Goal: Download file/media

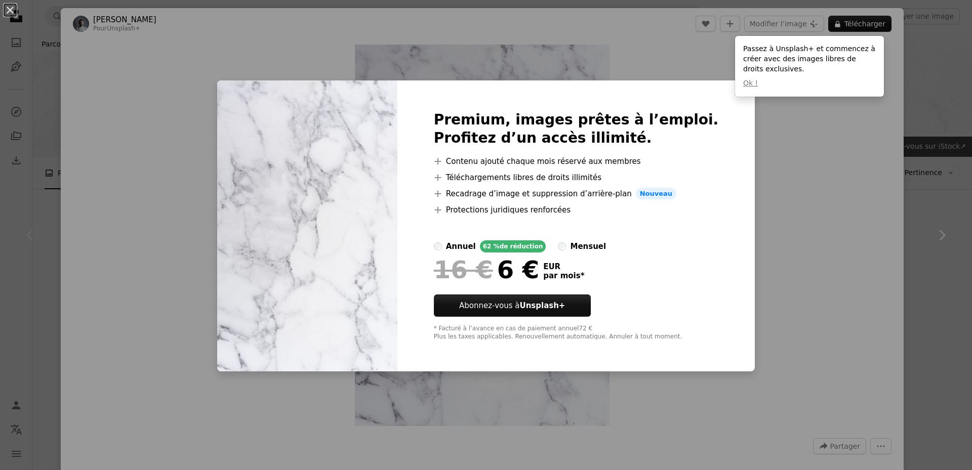
click at [780, 164] on div "An X shape Premium, images prêtes à l’emploi. Profitez d’un accès illimité. A p…" at bounding box center [486, 235] width 972 height 470
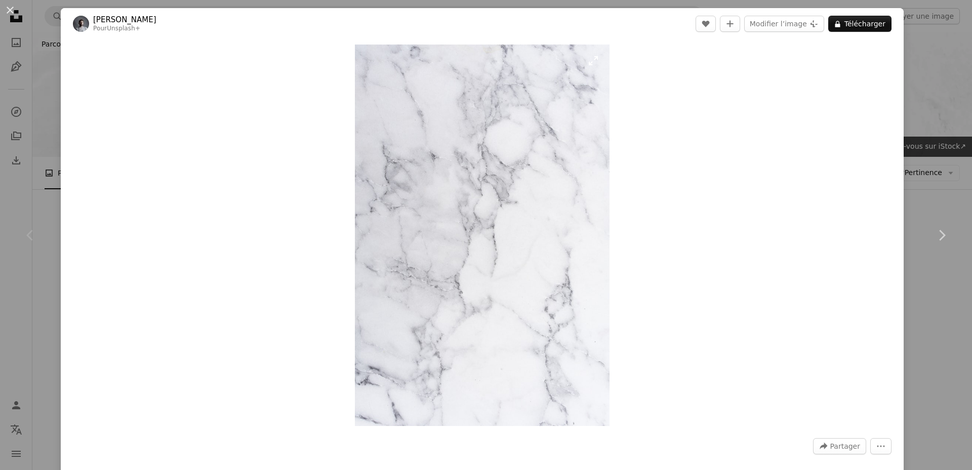
click at [546, 217] on img "Zoom sur cette image" at bounding box center [482, 236] width 255 height 382
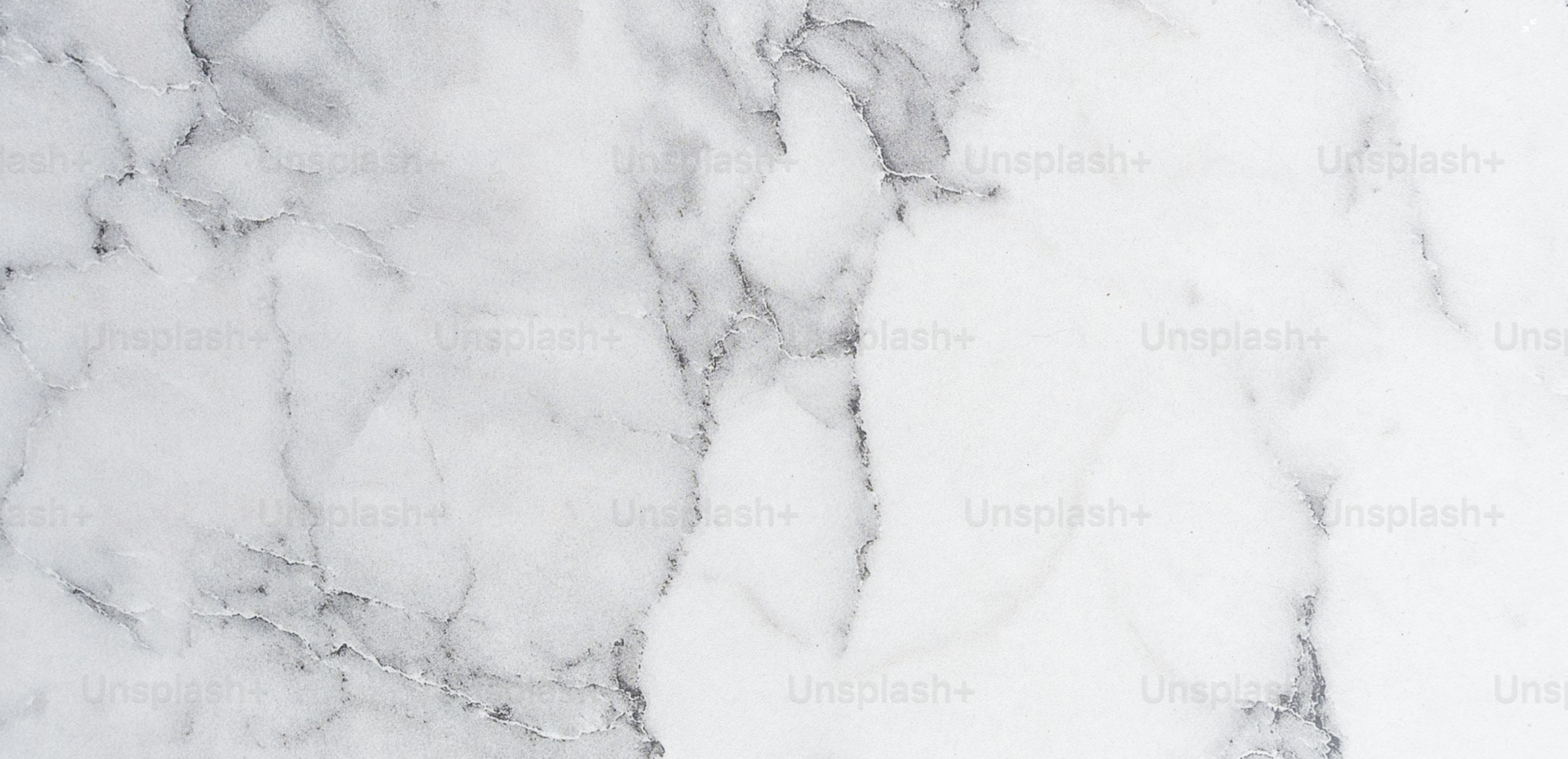
scroll to position [390, 0]
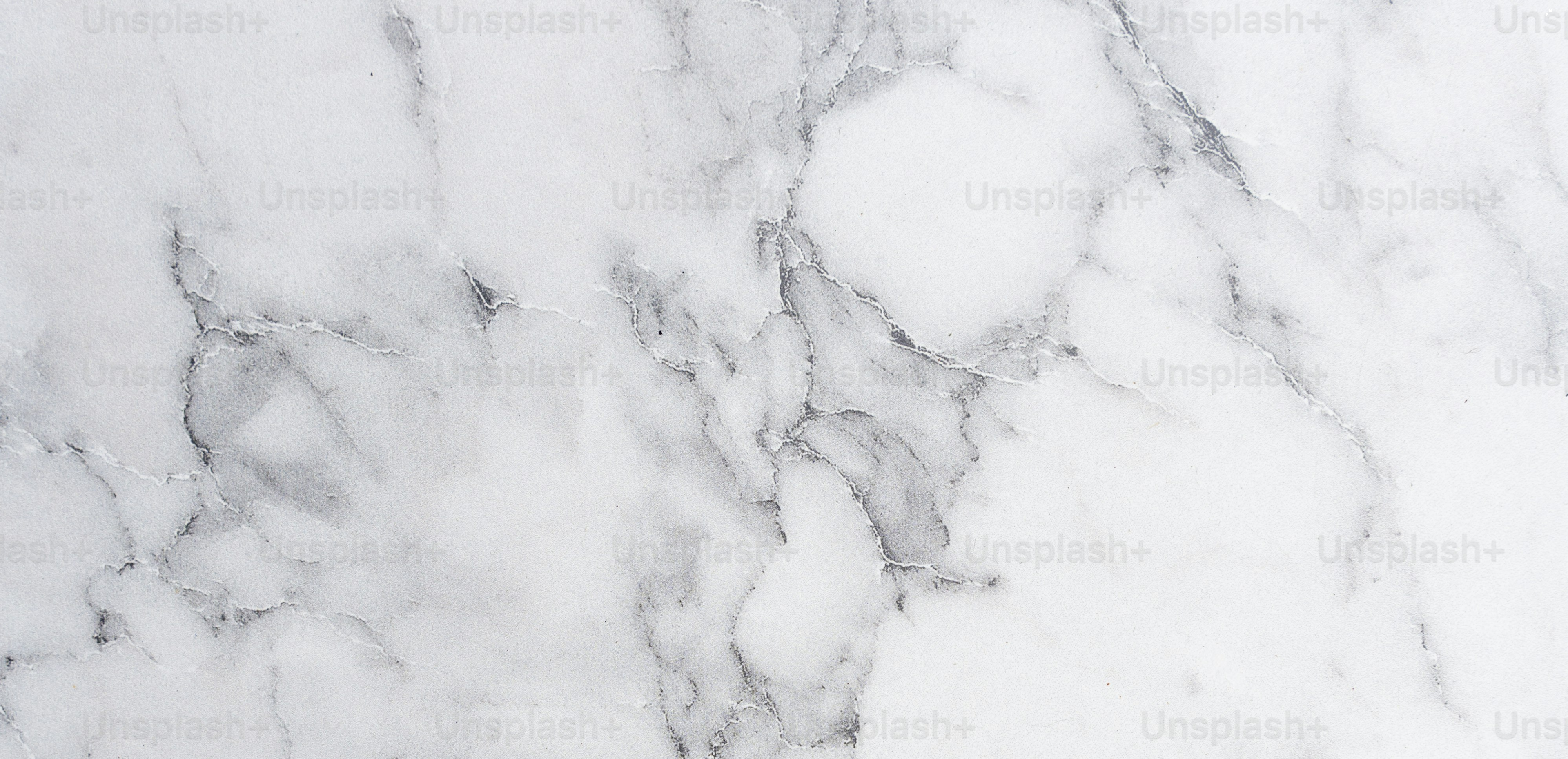
drag, startPoint x: 411, startPoint y: 181, endPoint x: 820, endPoint y: 361, distance: 446.9
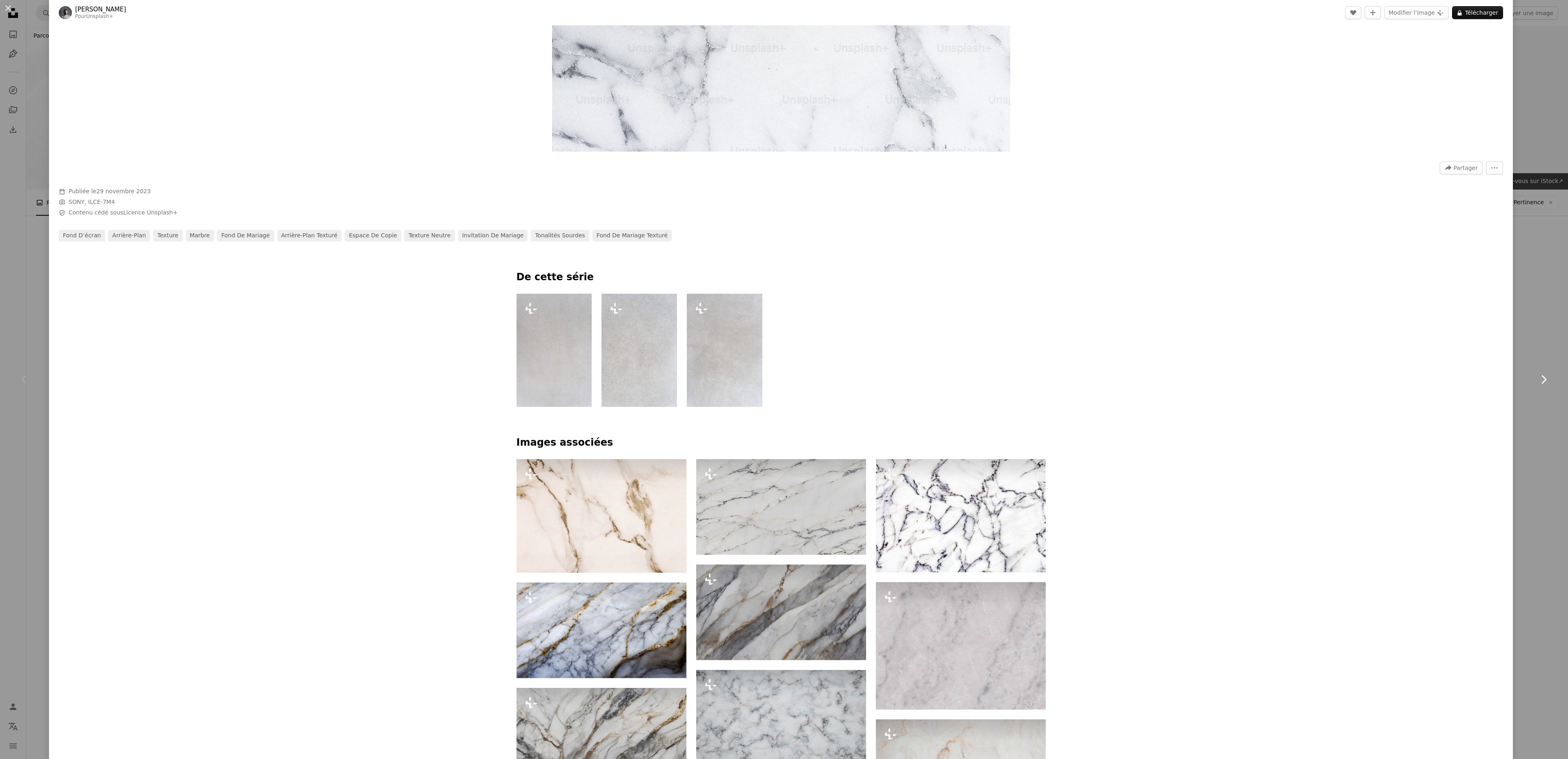
click at [783, 341] on link "Chevron right" at bounding box center [1543, 379] width 49 height 78
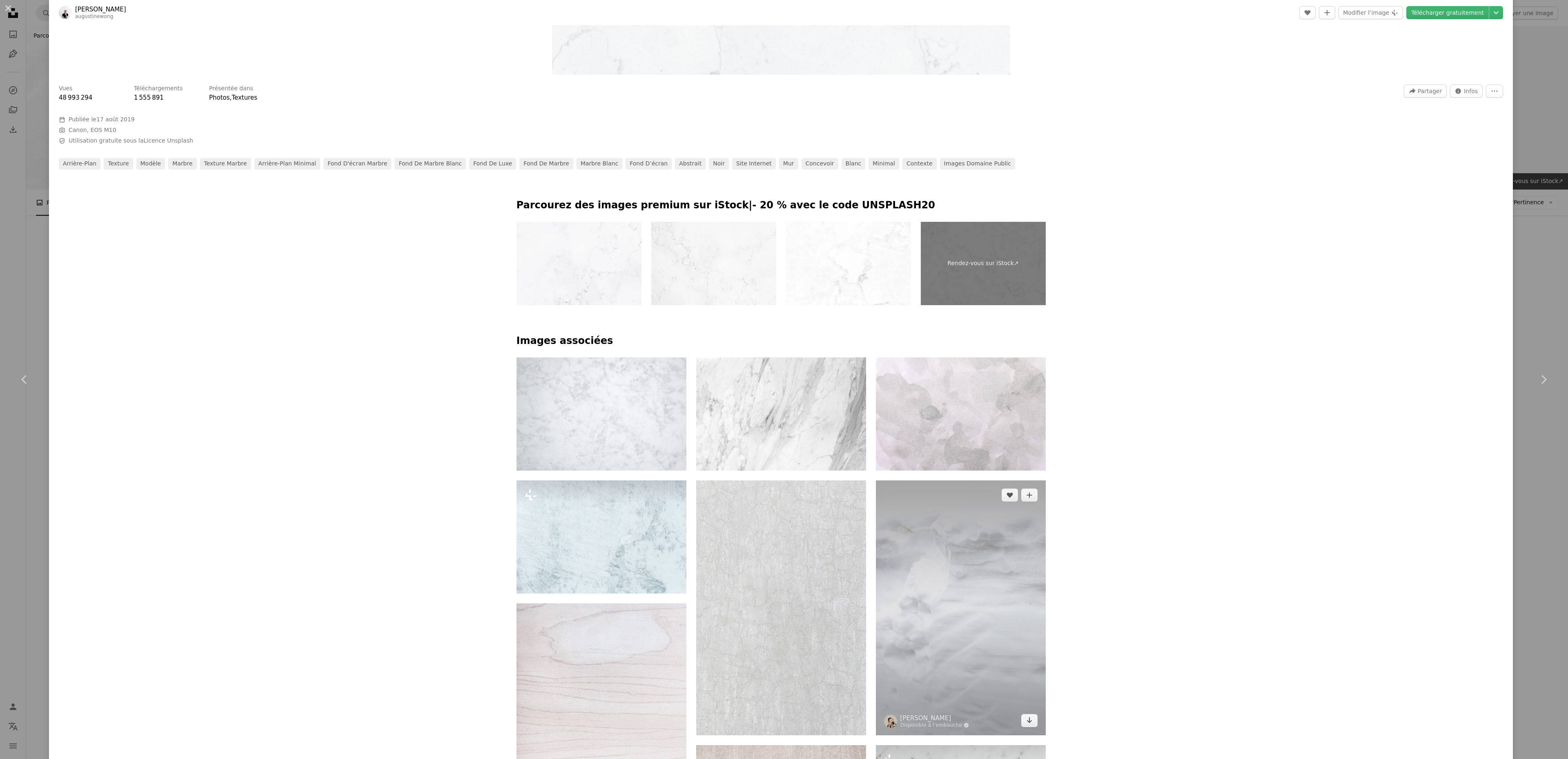
scroll to position [653, 0]
